Goal: Information Seeking & Learning: Find specific fact

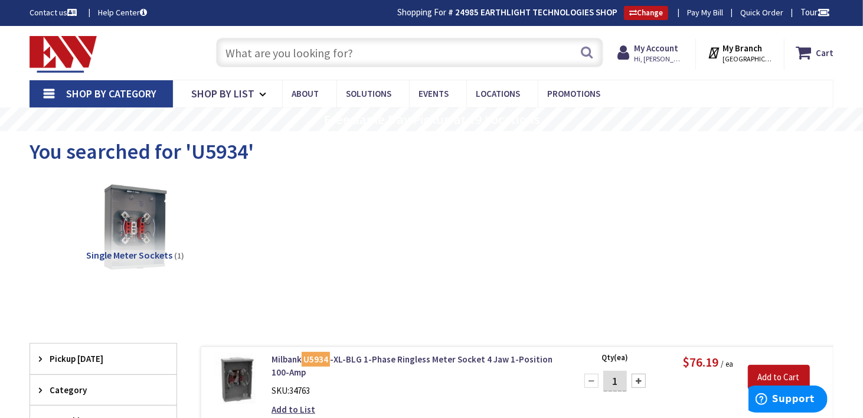
click at [328, 53] on input "text" at bounding box center [409, 52] width 387 height 29
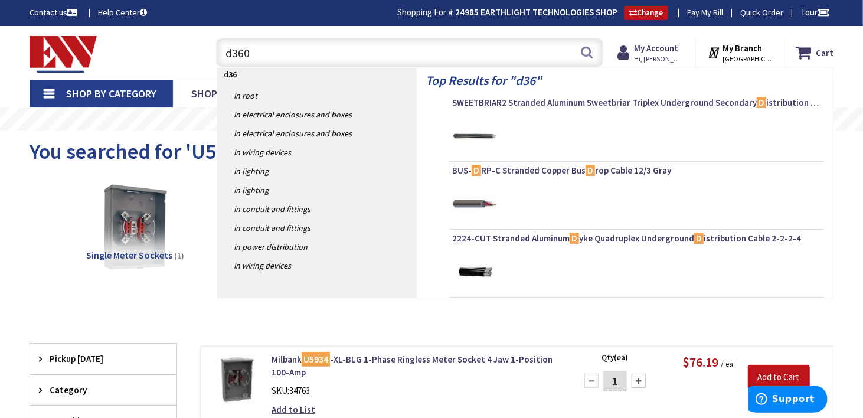
type input "d3603"
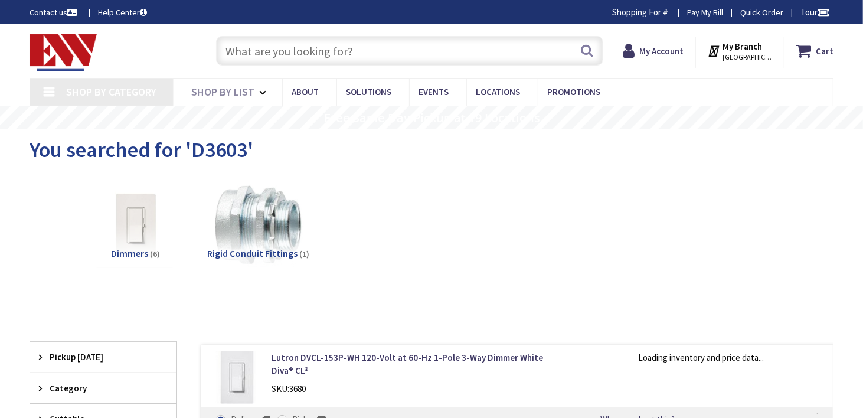
click at [239, 42] on input "text" at bounding box center [409, 50] width 387 height 29
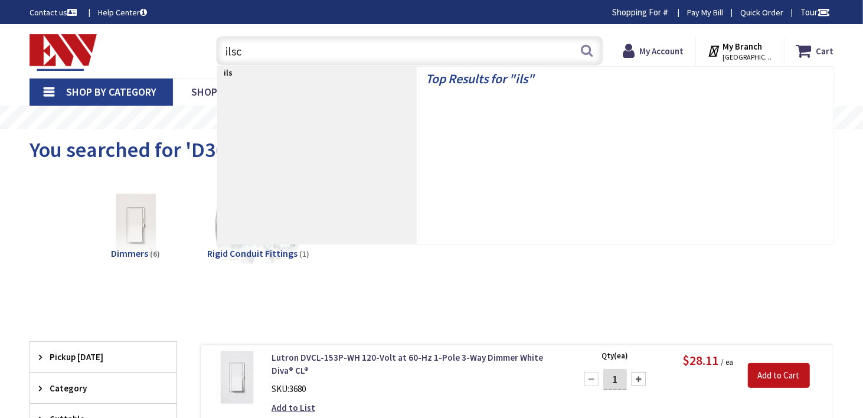
type input "ilsco"
type input "Village [GEOGRAPHIC_DATA], [GEOGRAPHIC_DATA], [GEOGRAPHIC_DATA], [GEOGRAPHIC_DA…"
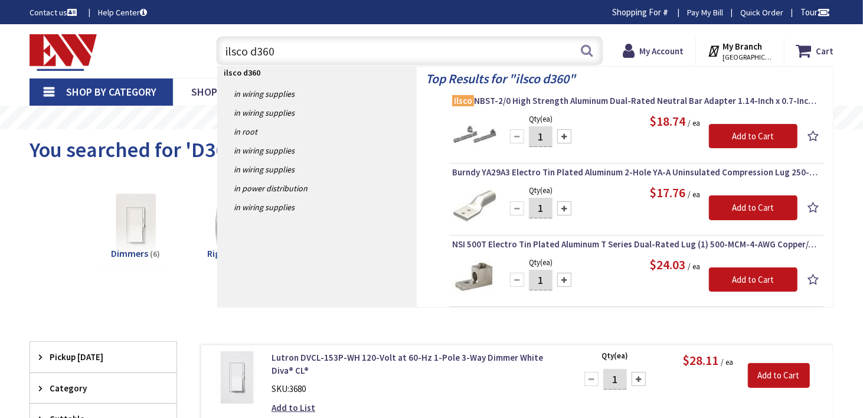
type input "ilsco d3603"
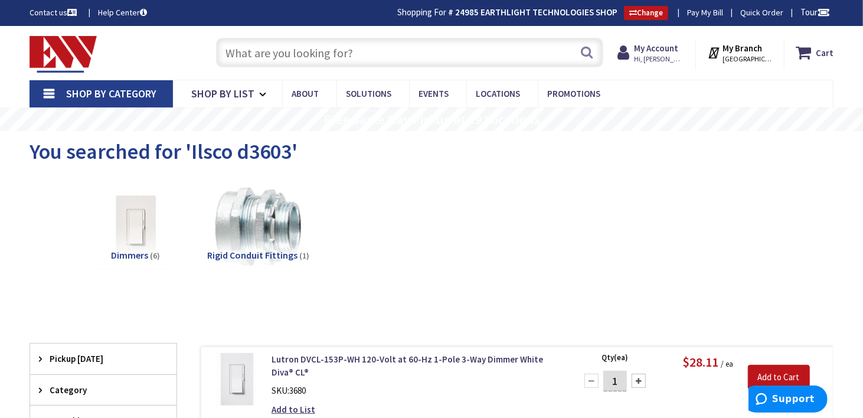
click at [297, 53] on input "text" at bounding box center [409, 52] width 387 height 29
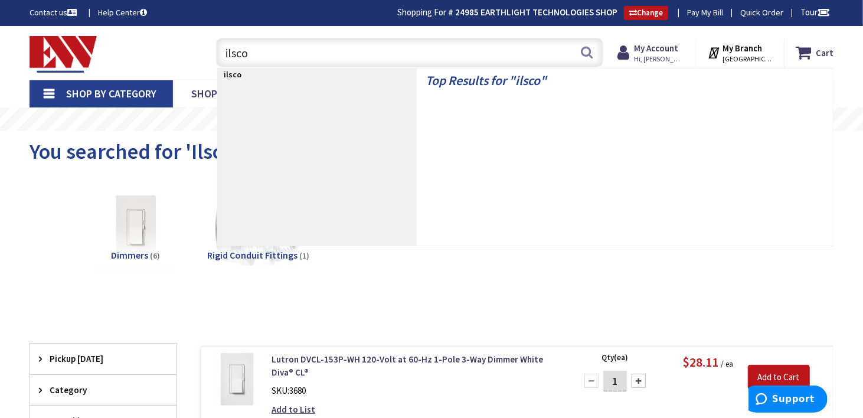
type input "ilsco"
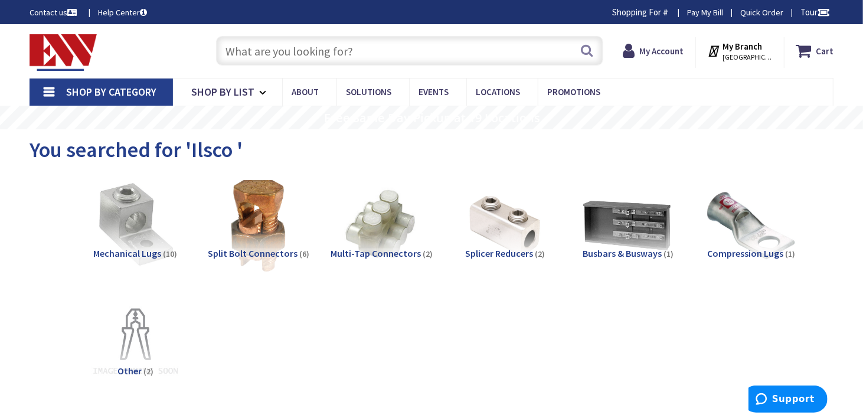
click at [133, 248] on span "Mechanical Lugs" at bounding box center [127, 253] width 68 height 12
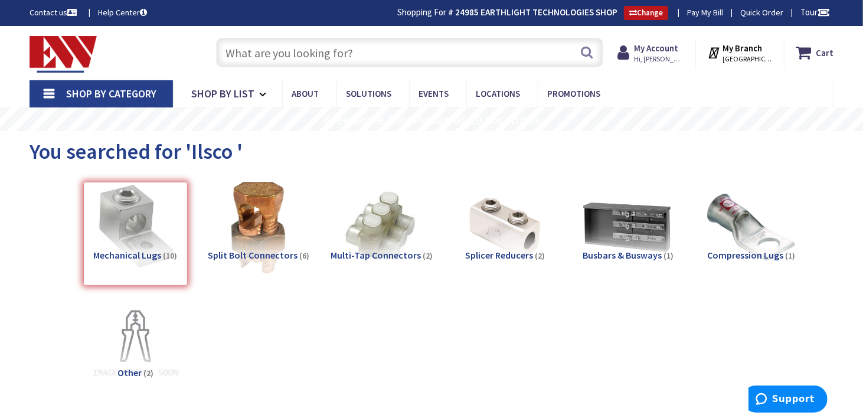
click at [297, 47] on input "text" at bounding box center [409, 52] width 387 height 29
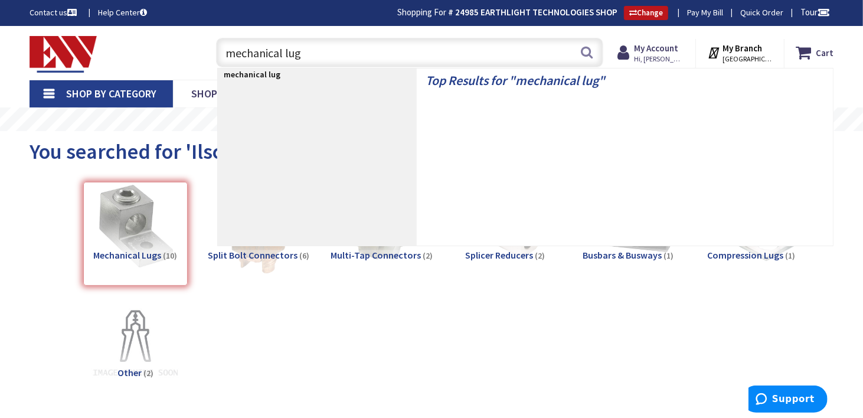
type input "mechanical lugs"
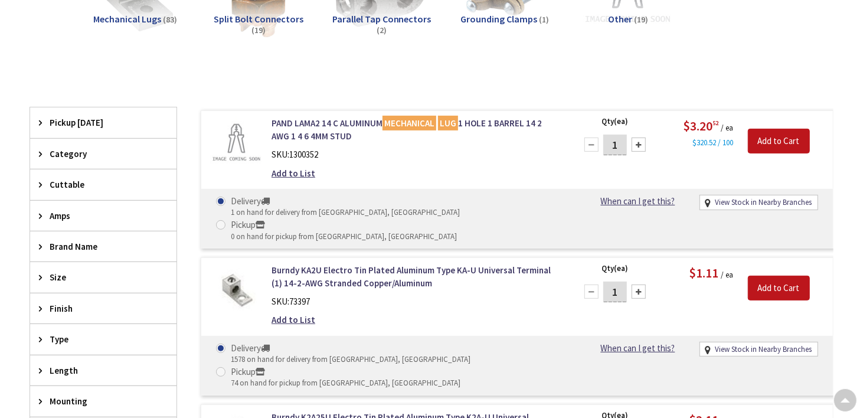
scroll to position [237, 0]
click at [47, 272] on icon at bounding box center [43, 276] width 9 height 9
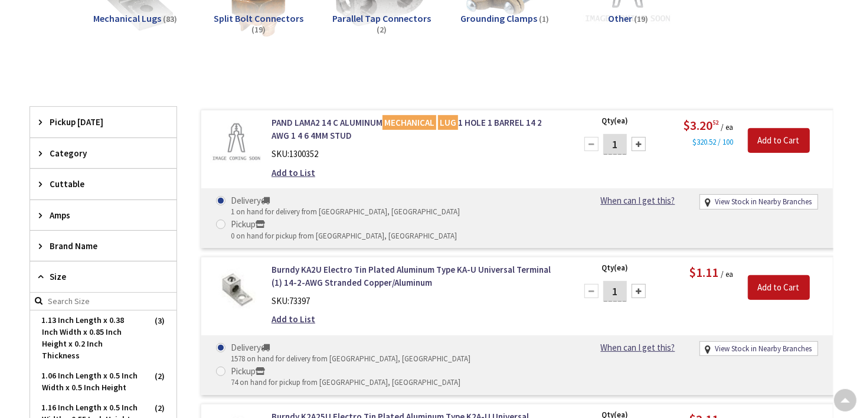
click at [47, 272] on icon at bounding box center [43, 276] width 9 height 9
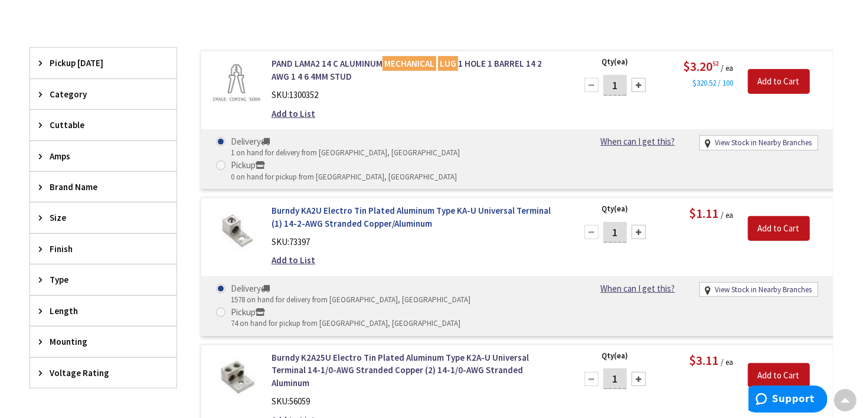
scroll to position [1, 0]
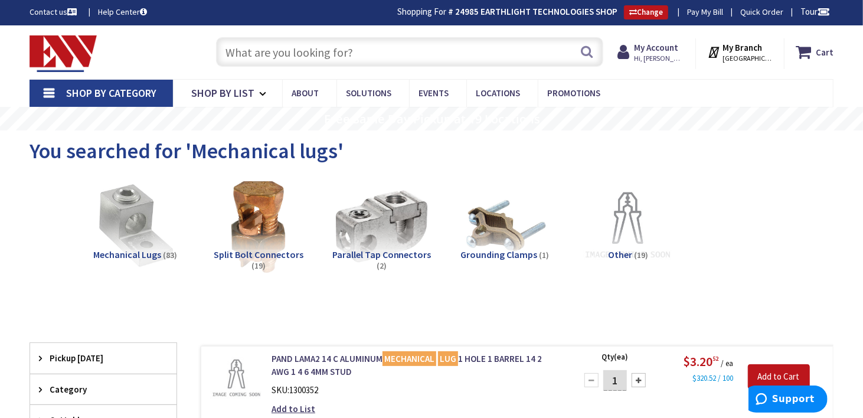
click at [323, 54] on input "text" at bounding box center [409, 51] width 387 height 29
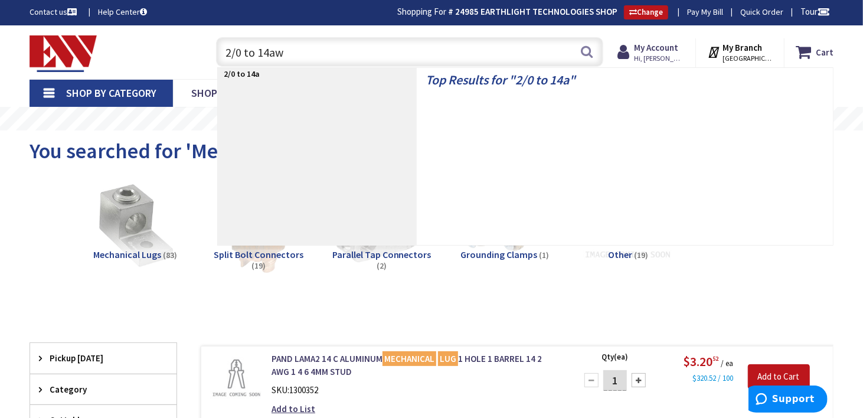
type input "2/0 to 14awg"
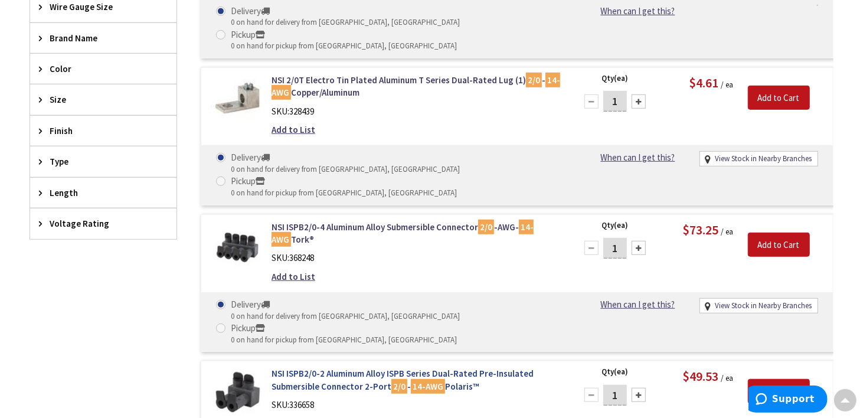
scroll to position [296, 0]
